Goal: Task Accomplishment & Management: Complete application form

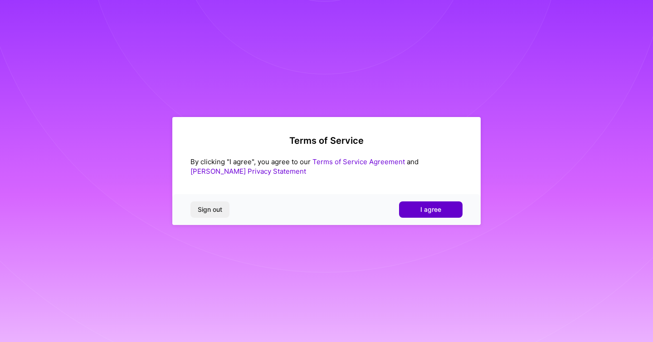
click at [426, 210] on span "I agree" at bounding box center [430, 209] width 21 height 9
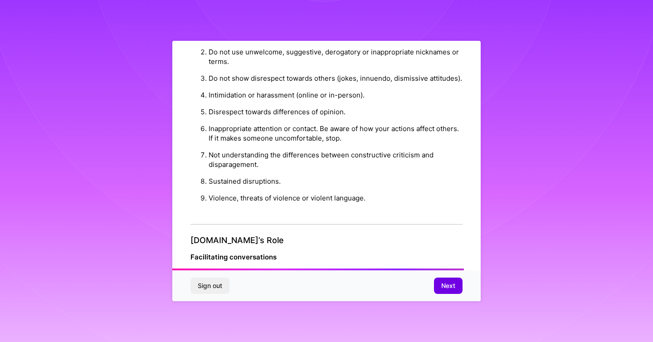
scroll to position [987, 0]
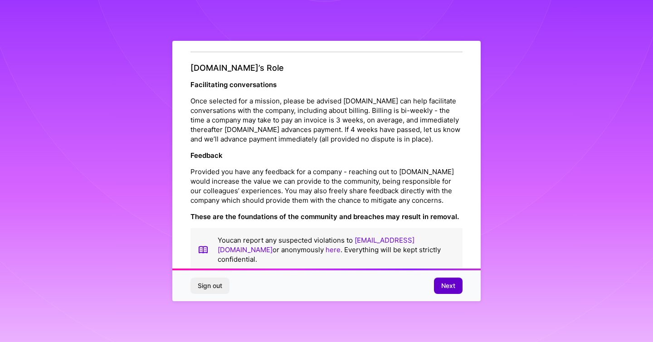
click at [442, 285] on span "Next" at bounding box center [448, 285] width 14 height 9
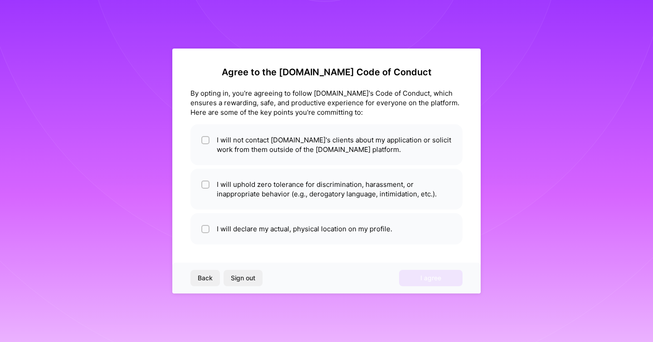
scroll to position [0, 0]
click at [202, 138] on div at bounding box center [205, 140] width 8 height 8
checkbox input "true"
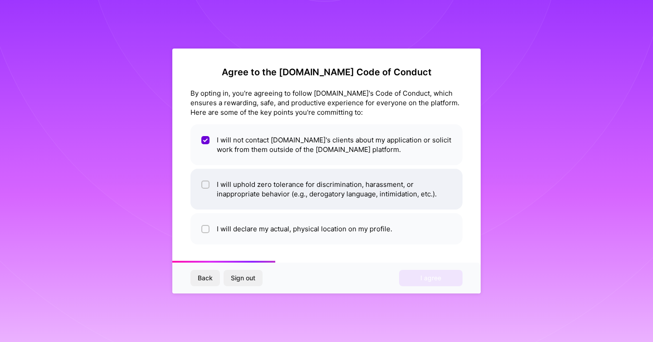
click at [204, 184] on input "checkbox" at bounding box center [206, 185] width 6 height 6
checkbox input "true"
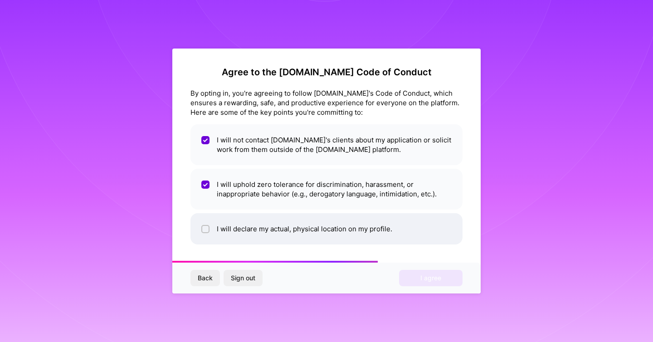
click at [208, 226] on input "checkbox" at bounding box center [206, 229] width 6 height 6
checkbox input "true"
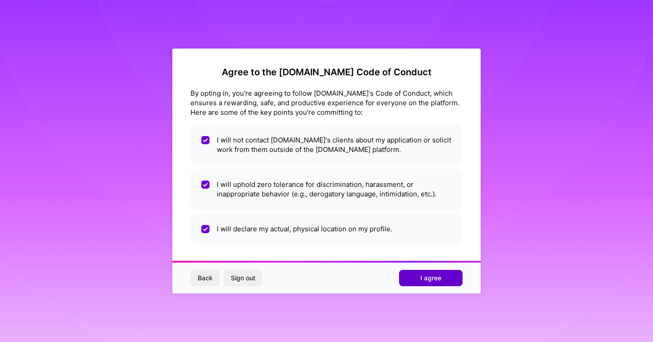
click at [421, 283] on button "I agree" at bounding box center [430, 278] width 63 height 16
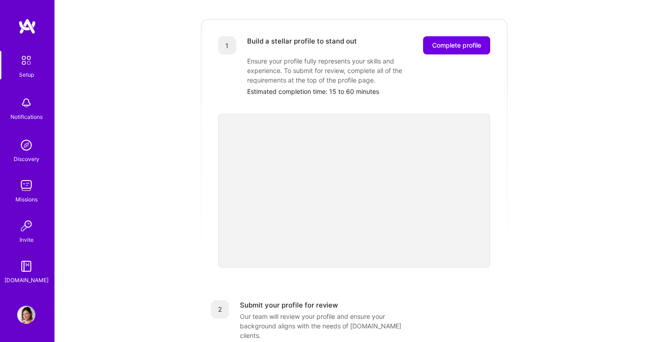
scroll to position [347, 0]
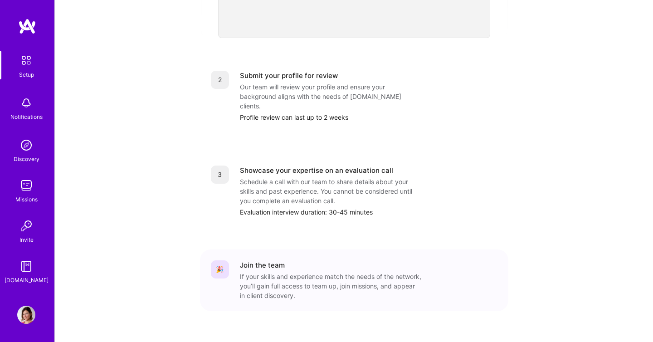
click at [27, 64] on img at bounding box center [26, 60] width 19 height 19
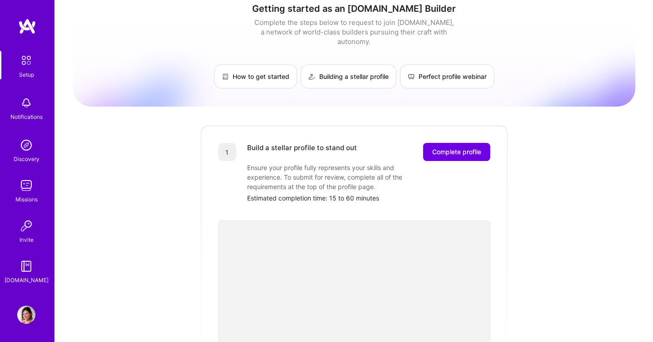
scroll to position [0, 0]
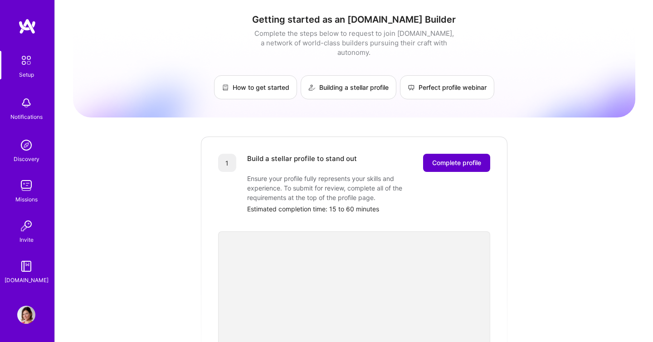
click at [438, 158] on span "Complete profile" at bounding box center [456, 162] width 49 height 9
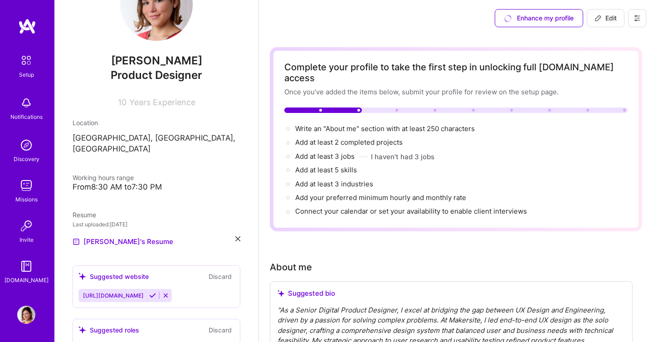
scroll to position [50, 0]
click at [123, 182] on div "From 8:30 AM to 7:30 PM" at bounding box center [157, 187] width 168 height 10
drag, startPoint x: 94, startPoint y: 175, endPoint x: 135, endPoint y: 175, distance: 40.3
click at [133, 182] on div "From 8:30 AM to 7:30 PM" at bounding box center [157, 187] width 168 height 10
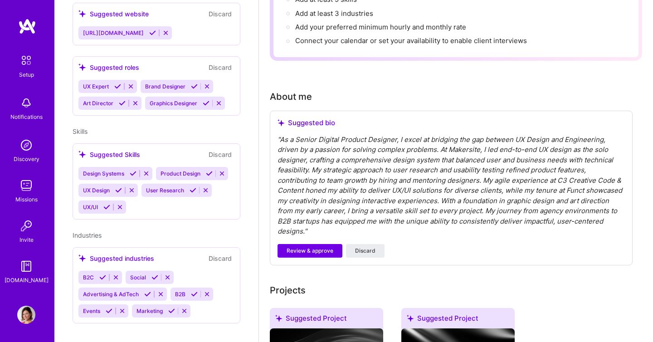
scroll to position [171, 0]
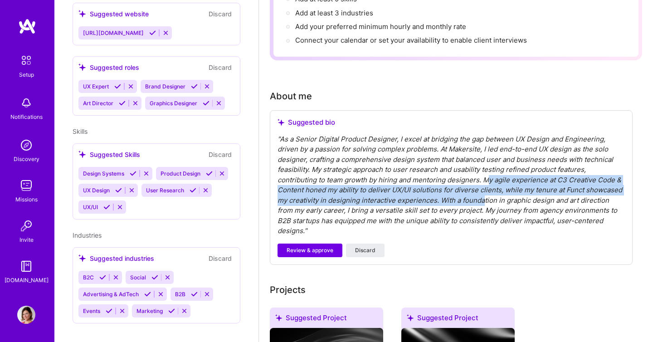
drag, startPoint x: 487, startPoint y: 170, endPoint x: 484, endPoint y: 190, distance: 21.2
click at [484, 190] on div "" As a Senior Digital Product Designer, I excel at bridging the gap between UX …" at bounding box center [450, 185] width 347 height 102
click at [403, 182] on div "" As a Senior Digital Product Designer, I excel at bridging the gap between UX …" at bounding box center [450, 185] width 347 height 102
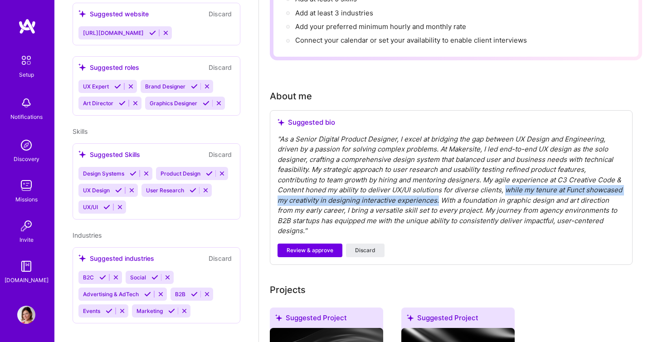
drag, startPoint x: 438, startPoint y: 188, endPoint x: 503, endPoint y: 180, distance: 65.7
click at [503, 180] on div "" As a Senior Digital Product Designer, I excel at bridging the gap between UX …" at bounding box center [450, 185] width 347 height 102
click at [332, 246] on span "Review & approve" at bounding box center [310, 250] width 47 height 8
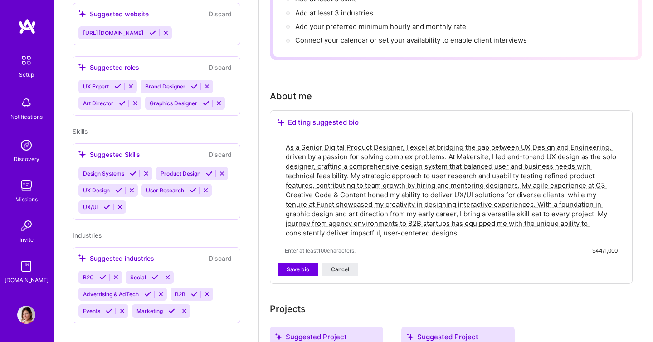
drag, startPoint x: 351, startPoint y: 165, endPoint x: 469, endPoint y: 193, distance: 121.3
click at [469, 193] on textarea "As a Senior Digital Product Designer, I excel at bridging the gap between UX De…" at bounding box center [451, 189] width 333 height 97
click at [537, 194] on textarea "As a Senior Digital Product Designer, I excel at bridging the gap between UX De…" at bounding box center [451, 189] width 333 height 97
drag, startPoint x: 521, startPoint y: 174, endPoint x: 351, endPoint y: 166, distance: 169.7
click at [351, 166] on textarea "As a Senior Digital Product Designer, I excel at bridging the gap between UX De…" at bounding box center [451, 189] width 333 height 97
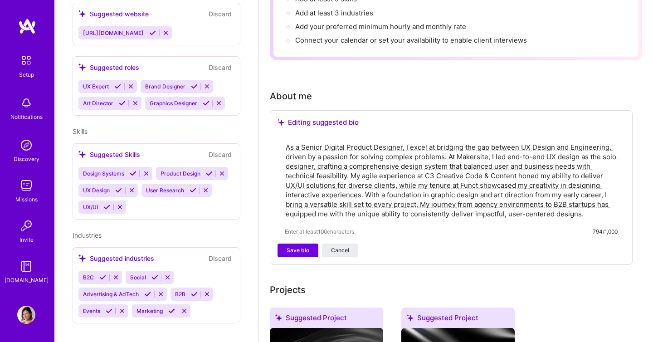
drag, startPoint x: 394, startPoint y: 175, endPoint x: 365, endPoint y: 186, distance: 31.2
click at [365, 186] on textarea "As a Senior Digital Product Designer, I excel at bridging the gap between UX De…" at bounding box center [451, 180] width 333 height 78
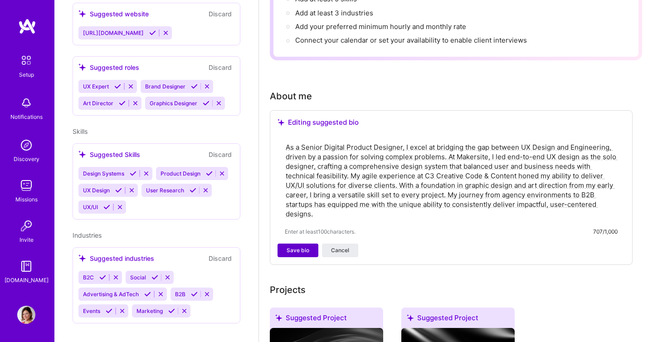
type textarea "As a Senior Digital Product Designer, I excel at bridging the gap between UX De…"
click at [299, 246] on span "Save bio" at bounding box center [298, 250] width 23 height 8
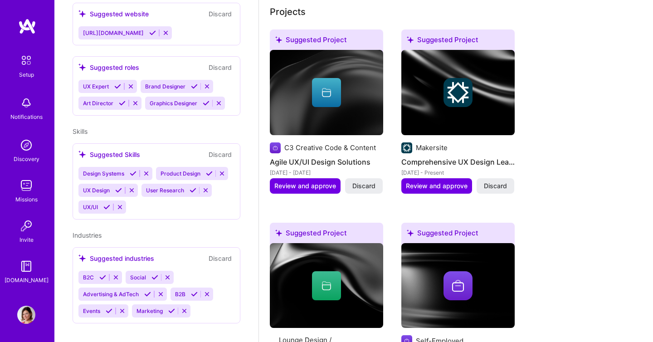
scroll to position [345, 0]
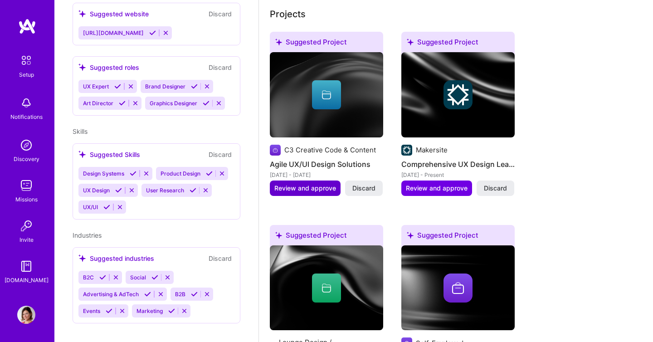
click at [311, 184] on span "Review and approve" at bounding box center [305, 188] width 62 height 9
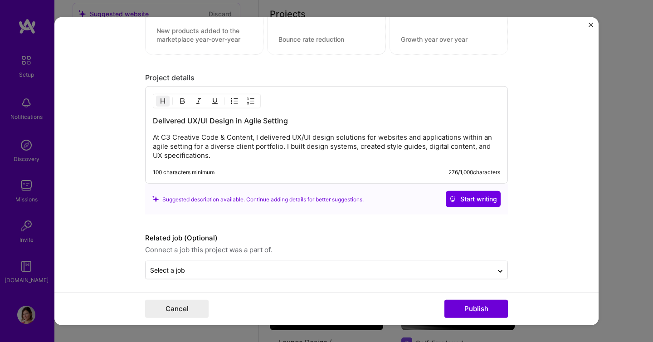
scroll to position [746, 0]
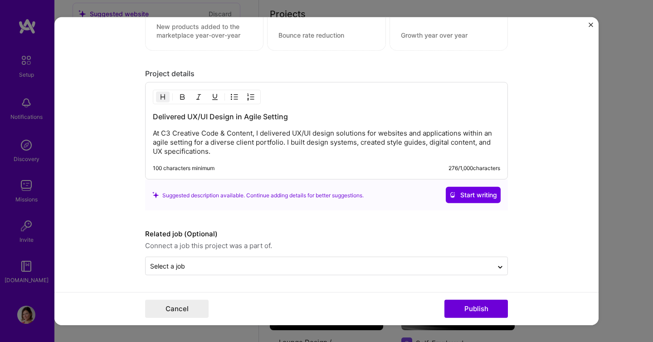
click at [590, 27] on img "Close" at bounding box center [590, 25] width 5 height 5
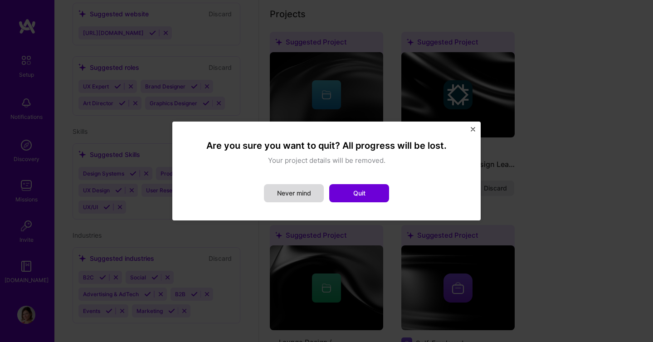
click at [297, 192] on button "Never mind" at bounding box center [294, 193] width 60 height 18
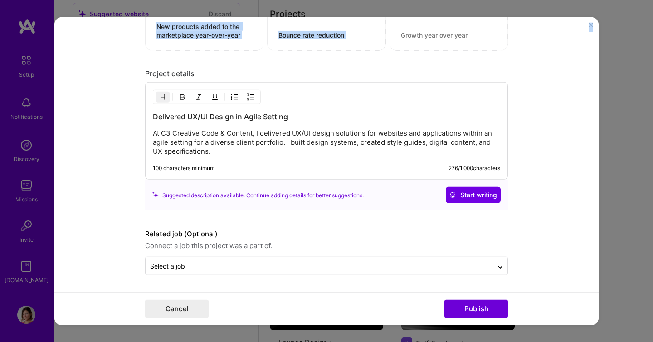
click at [590, 23] on div "Editing suggested project This project is suggested based on your LinkedIn, res…" at bounding box center [326, 171] width 544 height 308
click at [591, 26] on img "Close" at bounding box center [590, 25] width 5 height 5
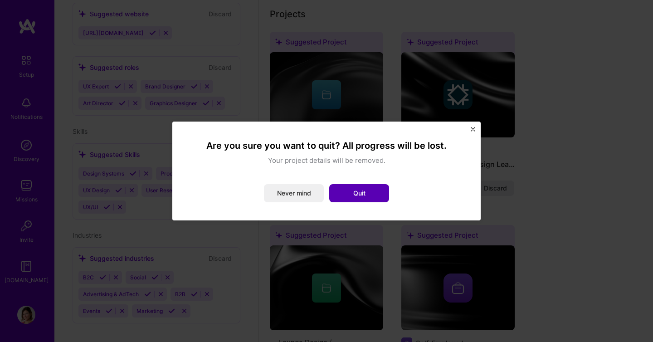
click at [366, 195] on button "Quit" at bounding box center [359, 193] width 60 height 18
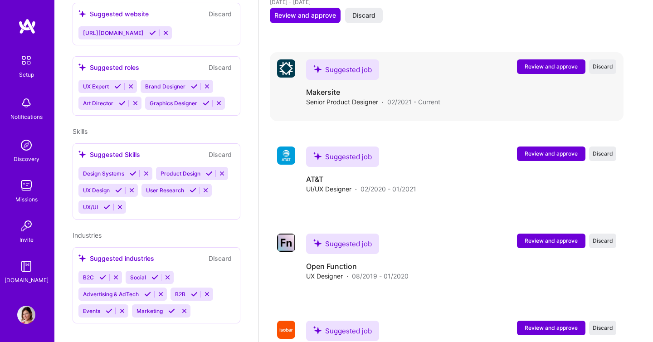
scroll to position [921, 0]
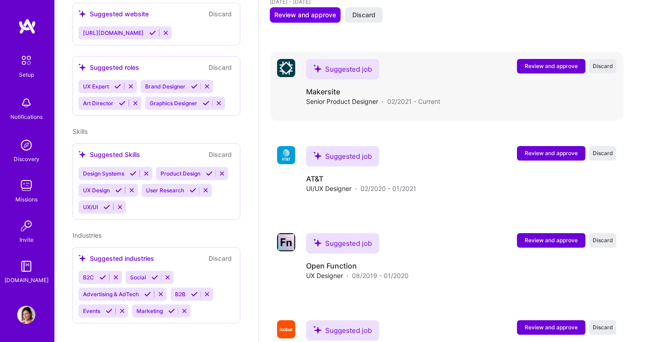
click at [556, 62] on span "Review and approve" at bounding box center [551, 66] width 53 height 8
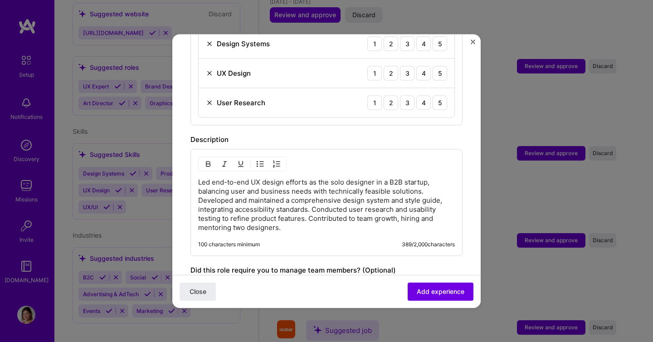
scroll to position [401, 0]
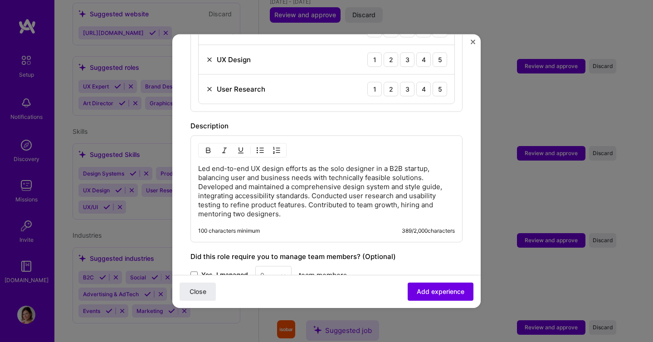
click at [472, 43] on img "Close" at bounding box center [473, 41] width 5 height 5
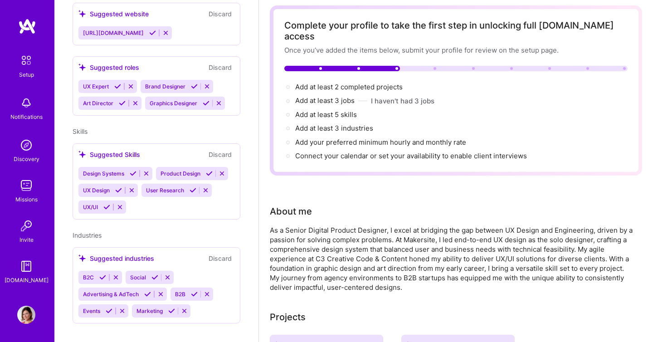
scroll to position [0, 0]
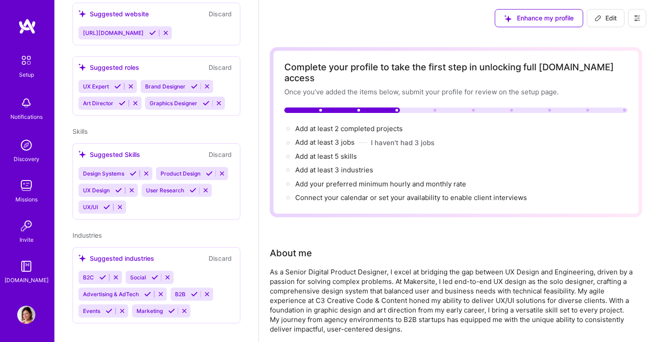
click at [28, 141] on img at bounding box center [26, 145] width 18 height 18
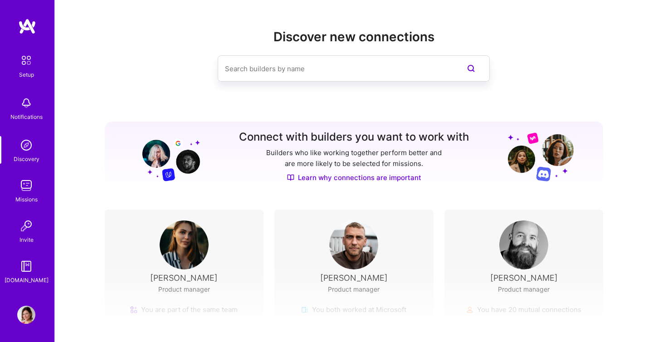
click at [29, 105] on img at bounding box center [26, 103] width 18 height 18
click at [25, 55] on img at bounding box center [26, 60] width 19 height 19
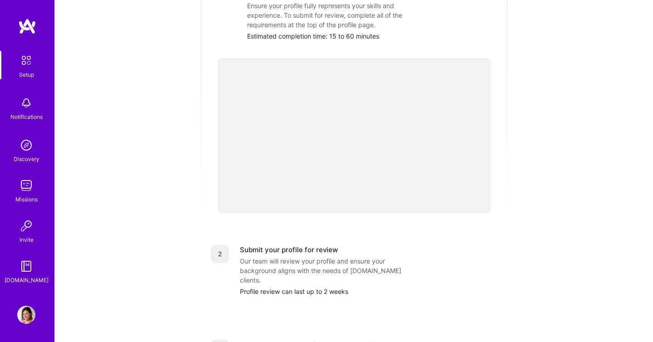
scroll to position [91, 0]
